Goal: Communication & Community: Answer question/provide support

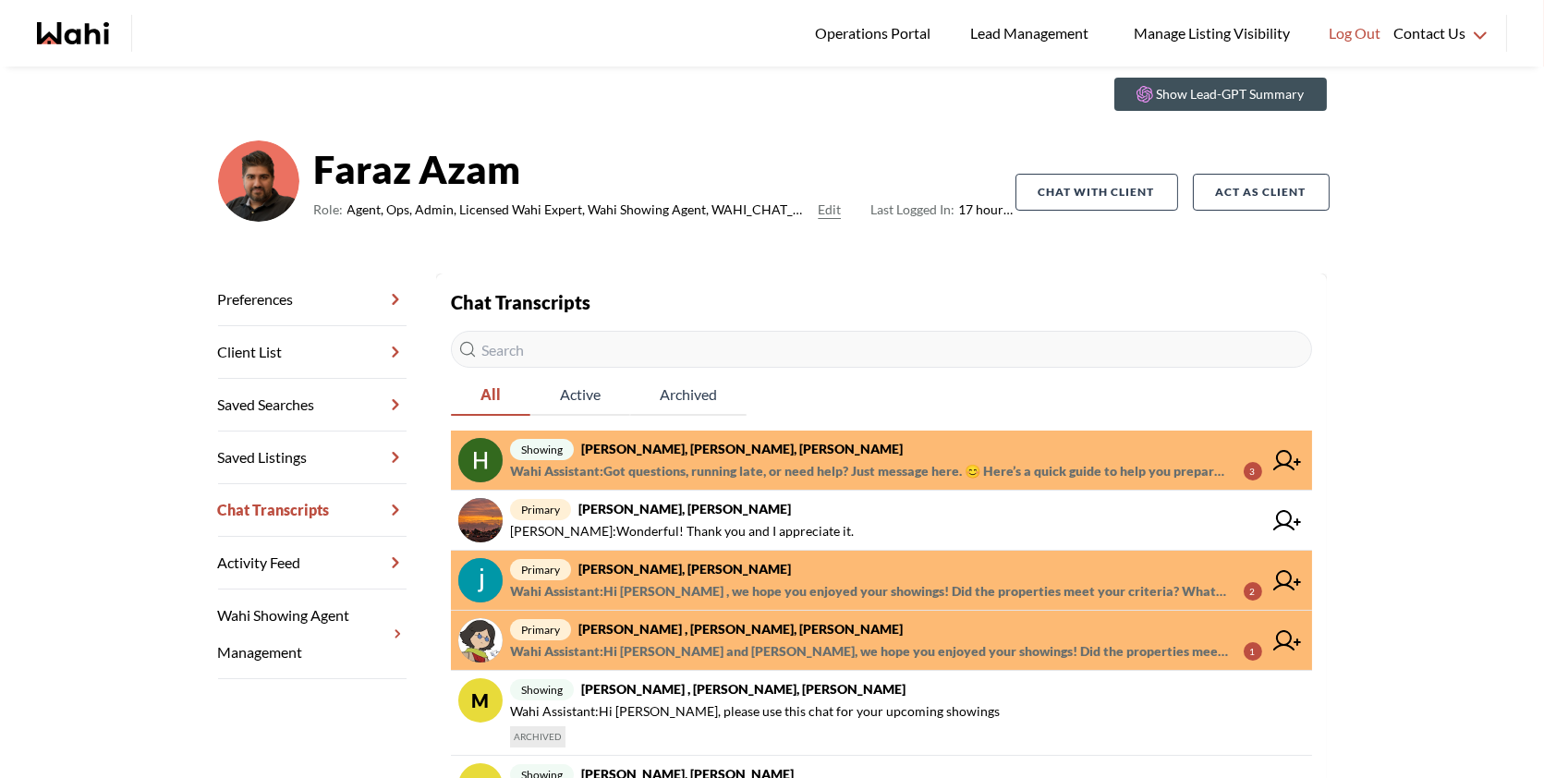
scroll to position [65, 0]
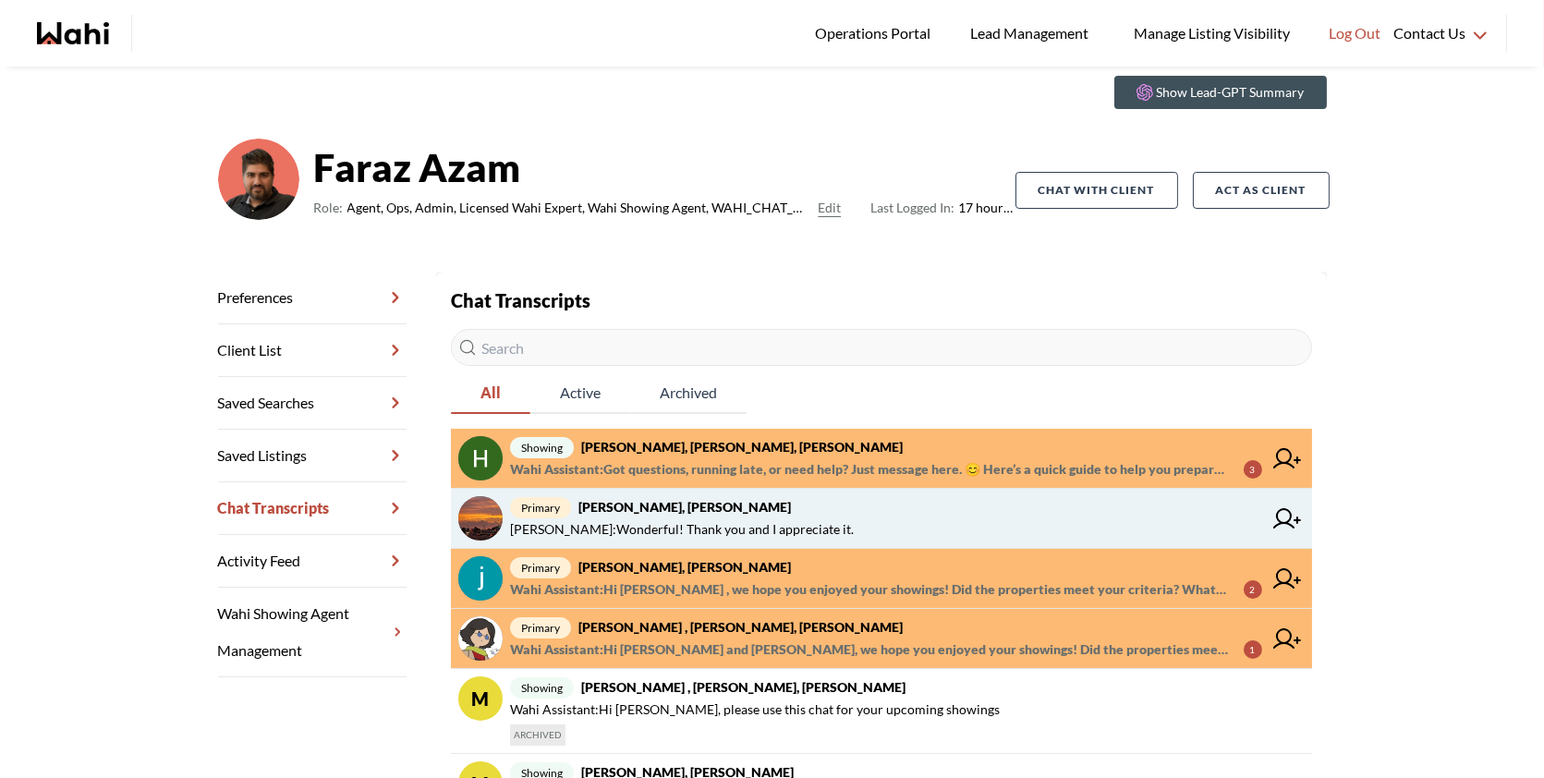
click at [859, 524] on span "[PERSON_NAME] : Wonderful! Thank you and I appreciate it." at bounding box center [886, 529] width 752 height 22
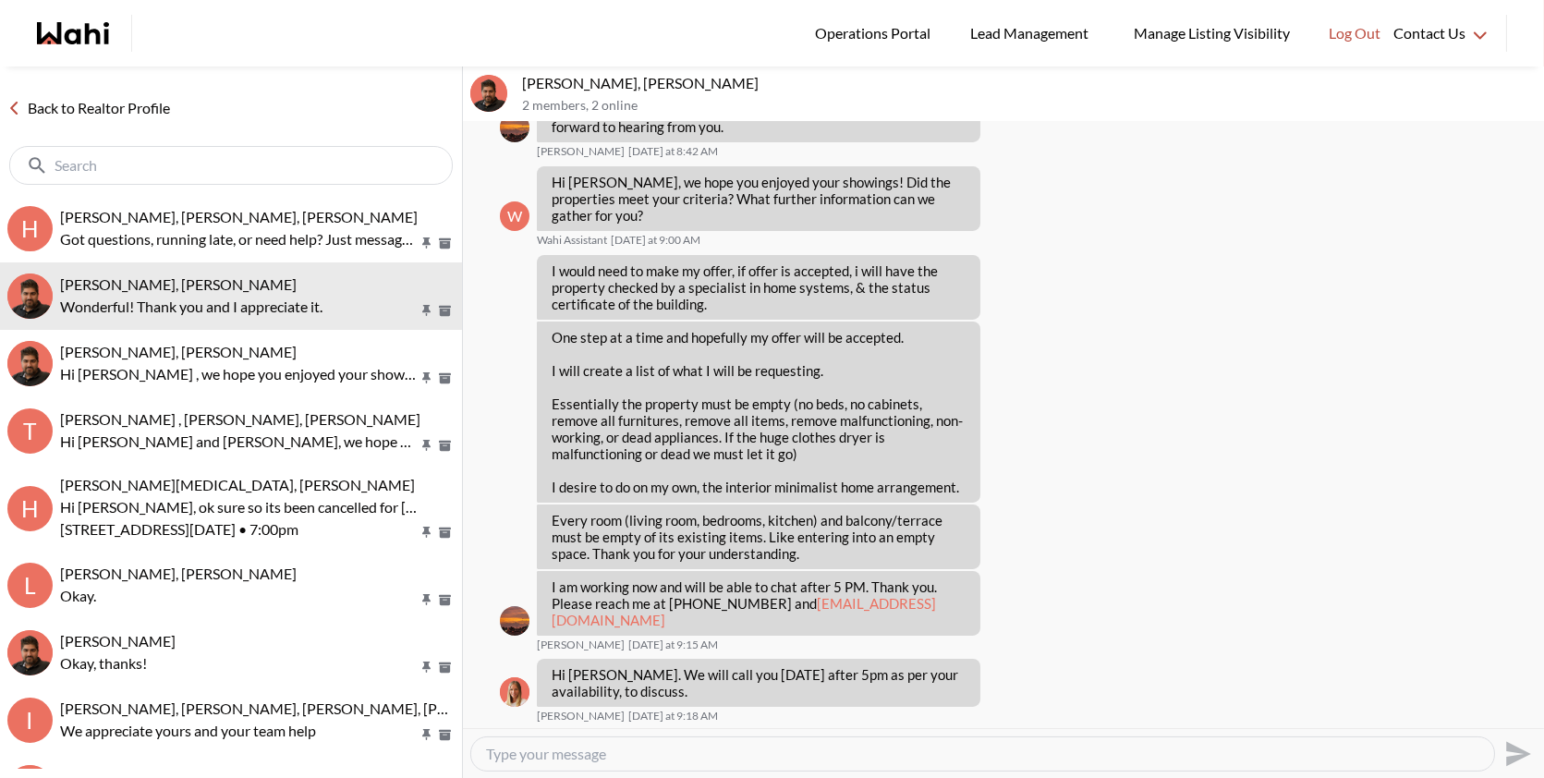
scroll to position [1050, 0]
